Goal: Task Accomplishment & Management: Use online tool/utility

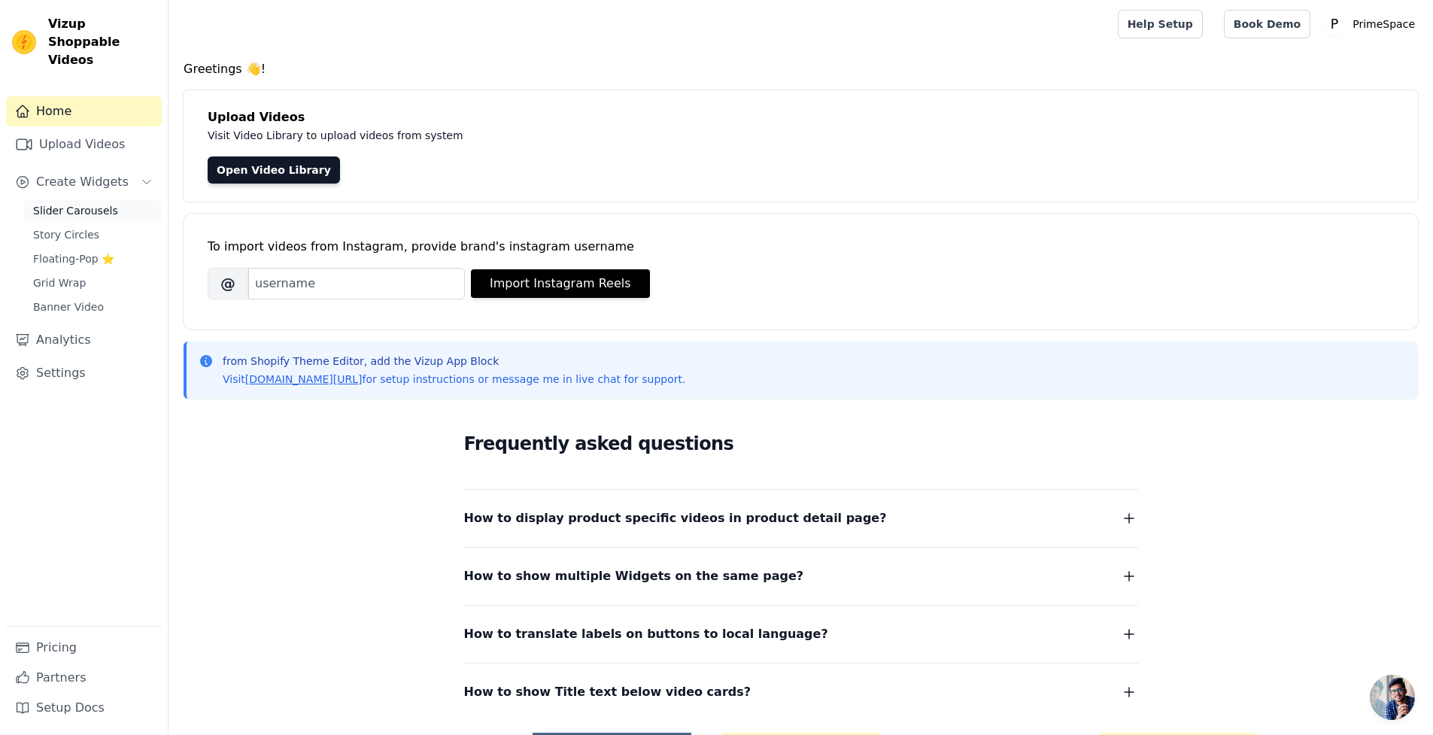
click at [93, 203] on span "Slider Carousels" at bounding box center [75, 210] width 85 height 15
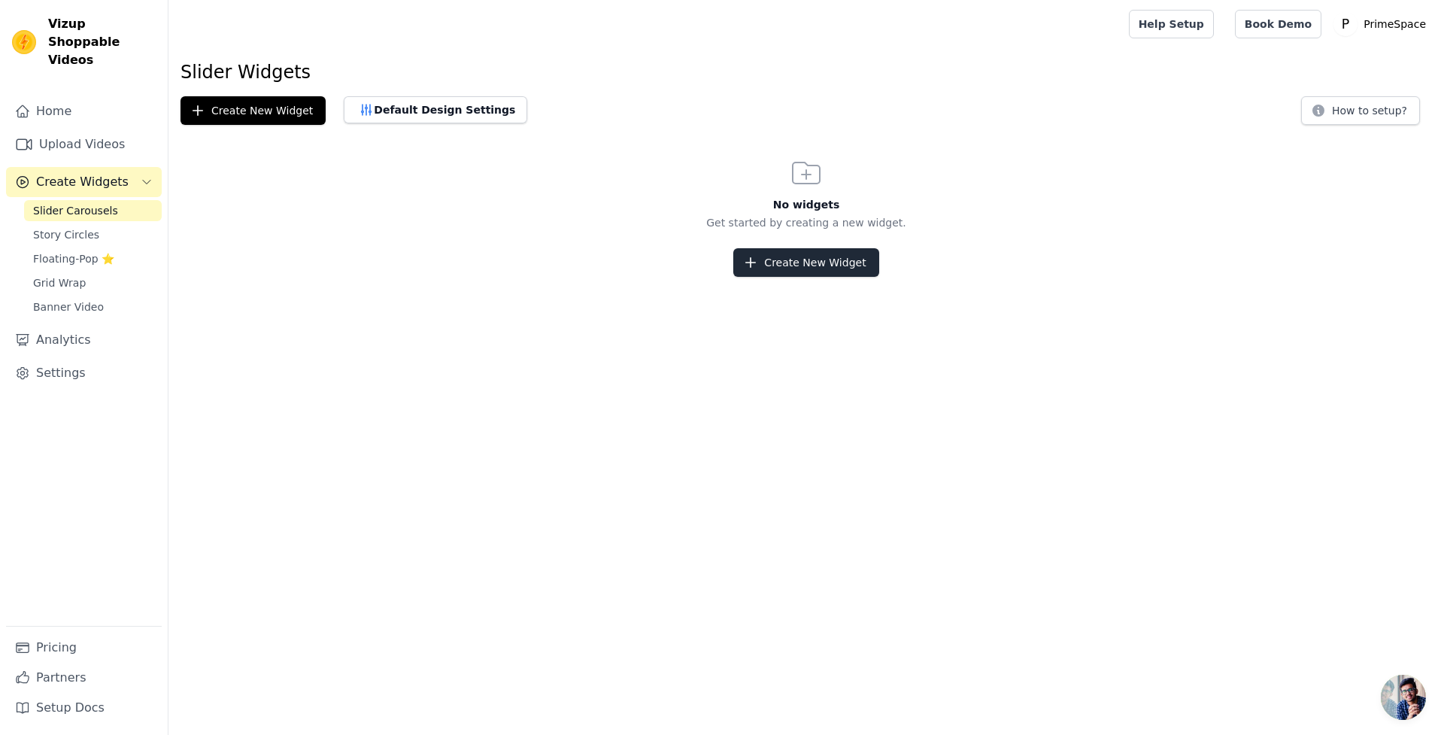
click at [848, 263] on button "Create New Widget" at bounding box center [805, 262] width 145 height 29
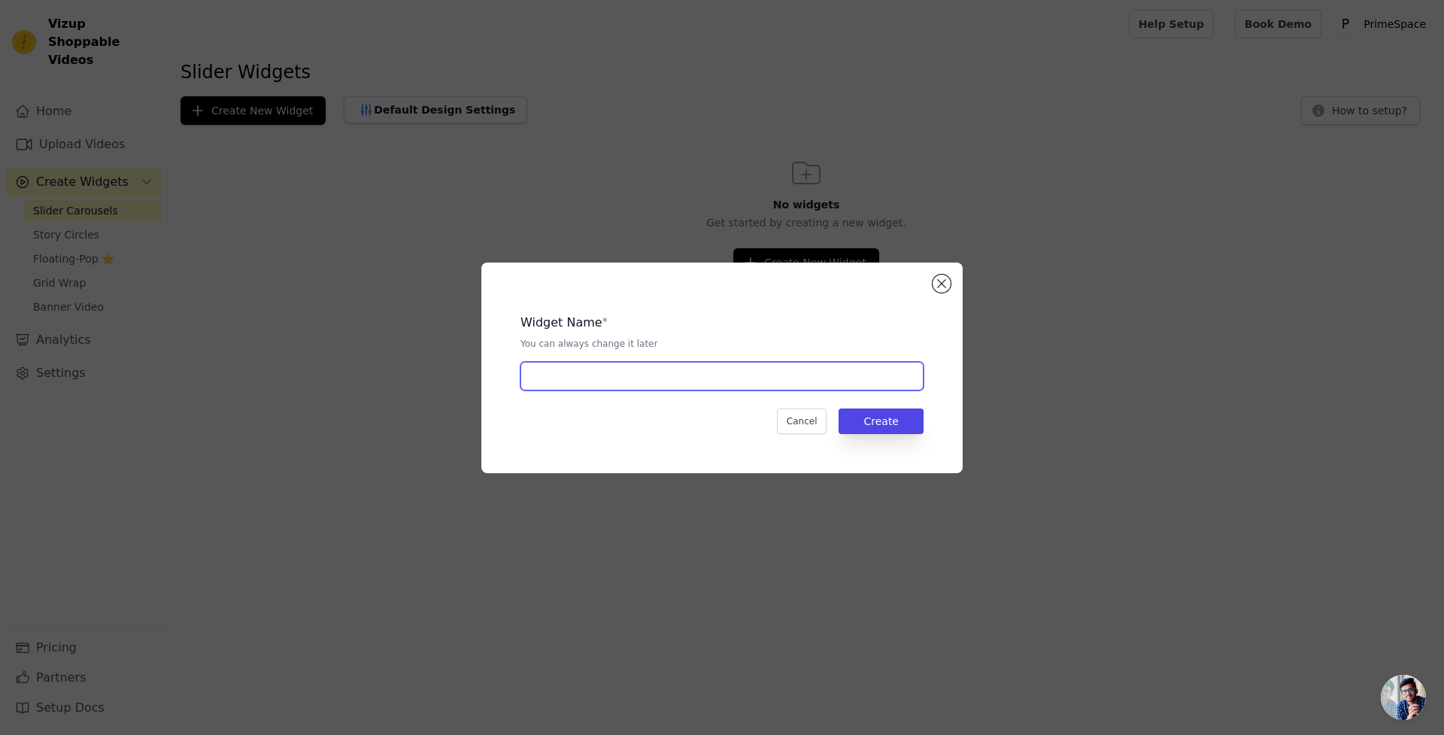
click at [754, 381] on input "text" at bounding box center [721, 376] width 403 height 29
type input "test"
click at [897, 432] on button "Create" at bounding box center [881, 421] width 85 height 26
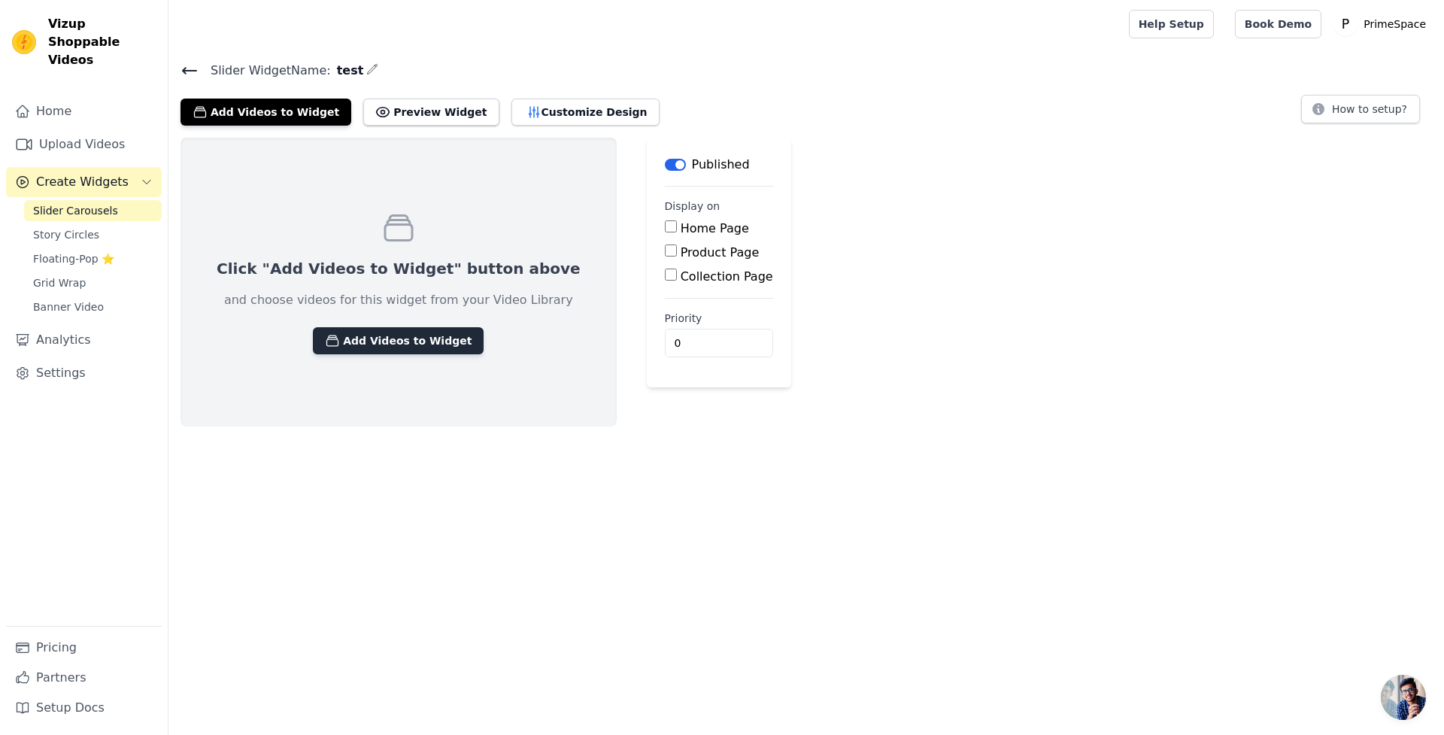
click at [409, 329] on button "Add Videos to Widget" at bounding box center [398, 340] width 171 height 27
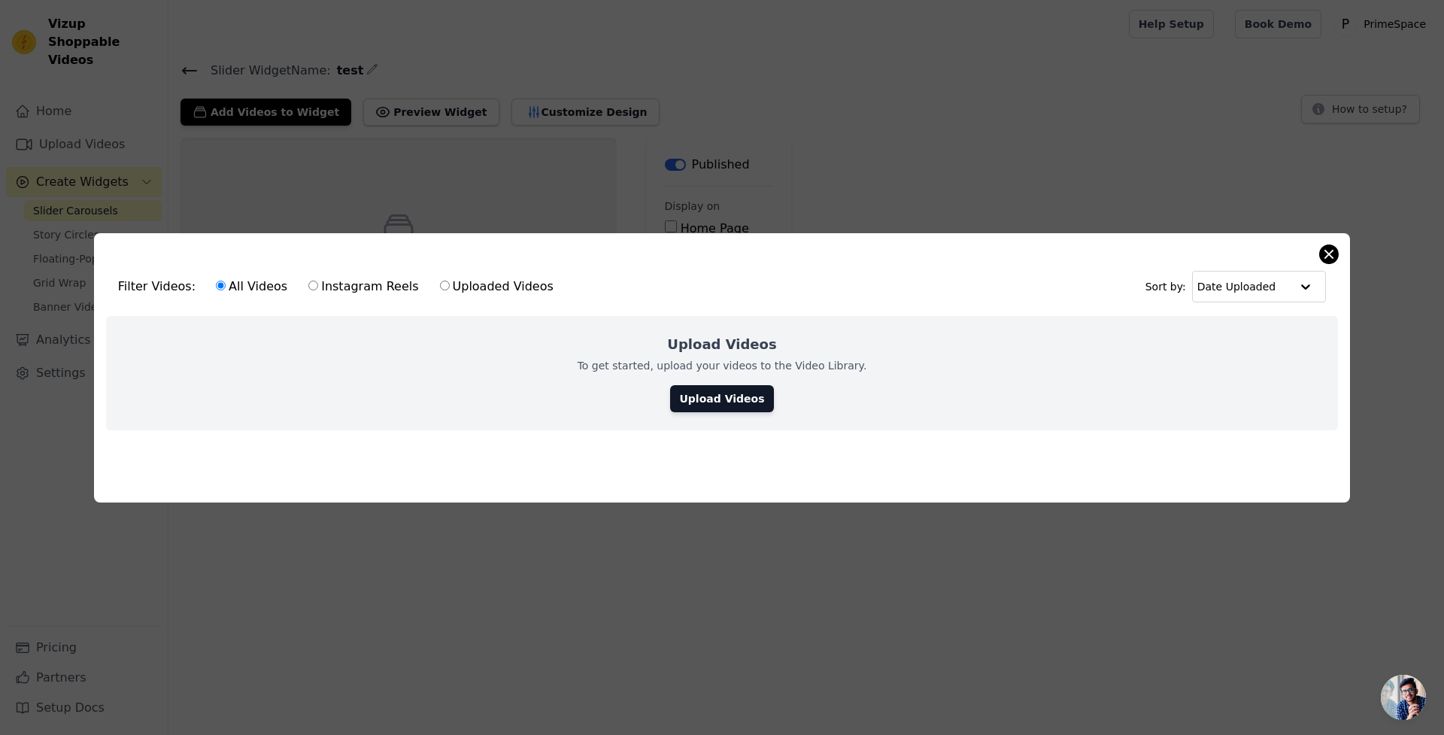
click at [1332, 250] on button "Close modal" at bounding box center [1329, 254] width 18 height 18
